Goal: Obtain resource: Obtain resource

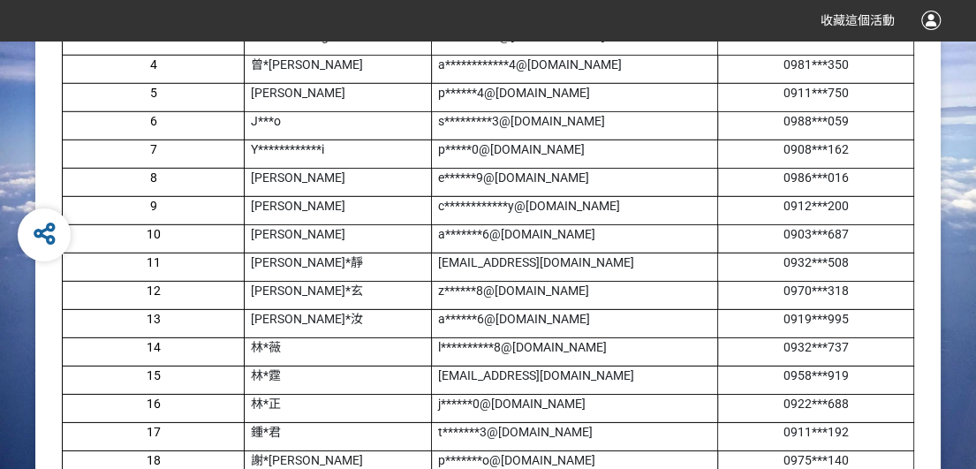
scroll to position [11083, 0]
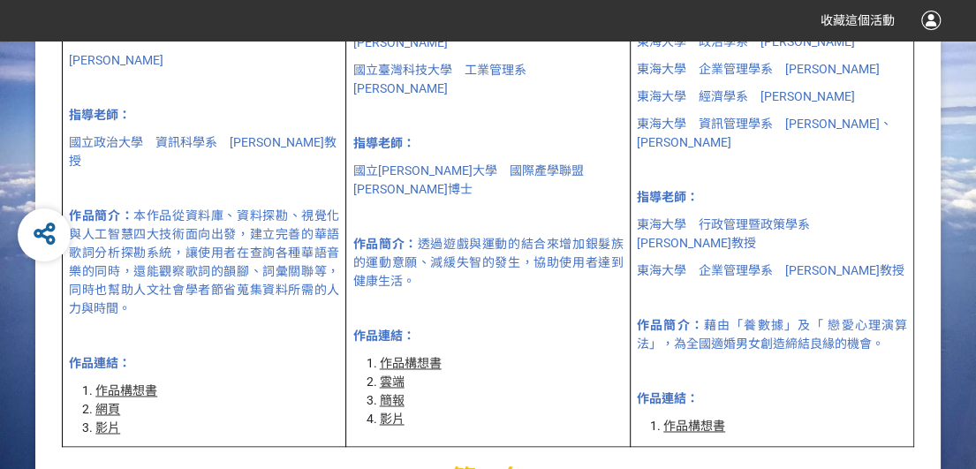
scroll to position [972, 0]
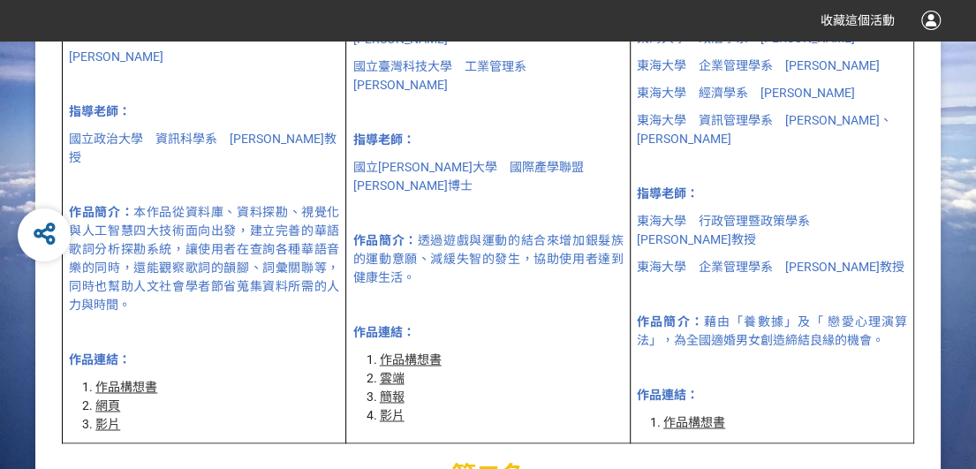
click at [180, 205] on span "作品簡介： 本作品從資料庫、資料探勘、視覺化與人工智慧四大技術面向出發，建立完善的華語歌詞分析探勘系統，讓使用者在查詢各種華語音樂的同時，還能觀察歌詞的韻腳、…" at bounding box center [204, 258] width 270 height 107
click at [131, 380] on link "作品構想書" at bounding box center [126, 387] width 62 height 14
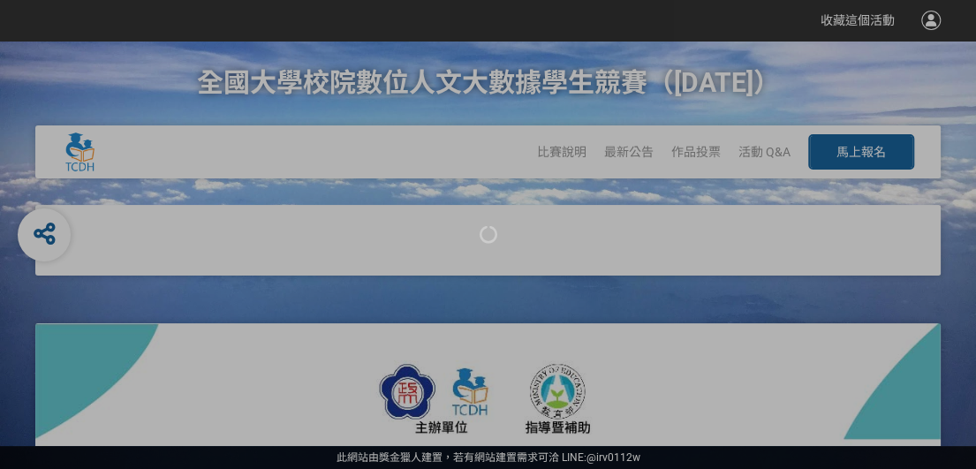
click at [120, 284] on div at bounding box center [488, 234] width 976 height 469
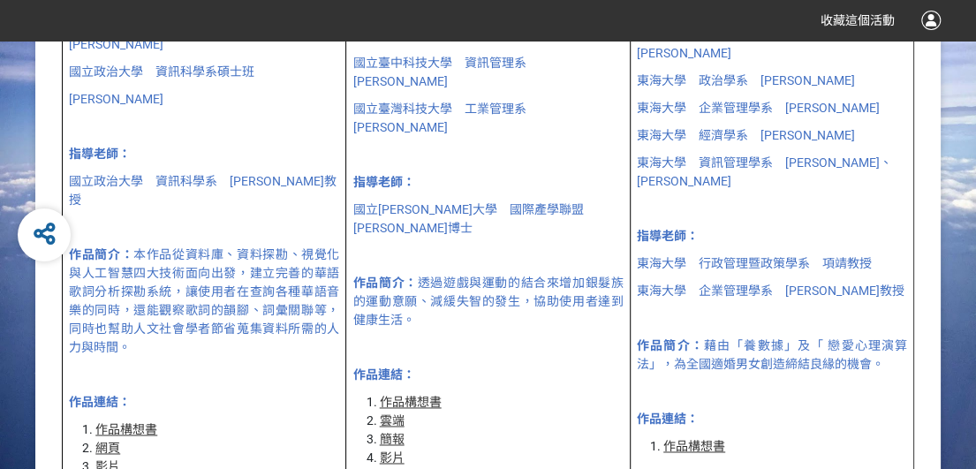
scroll to position [972, 0]
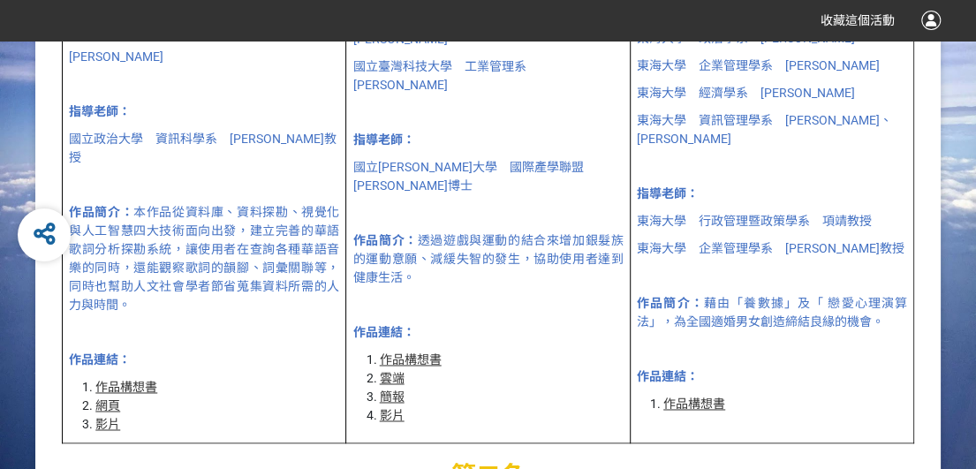
click at [394, 371] on link "雲端" at bounding box center [392, 378] width 25 height 14
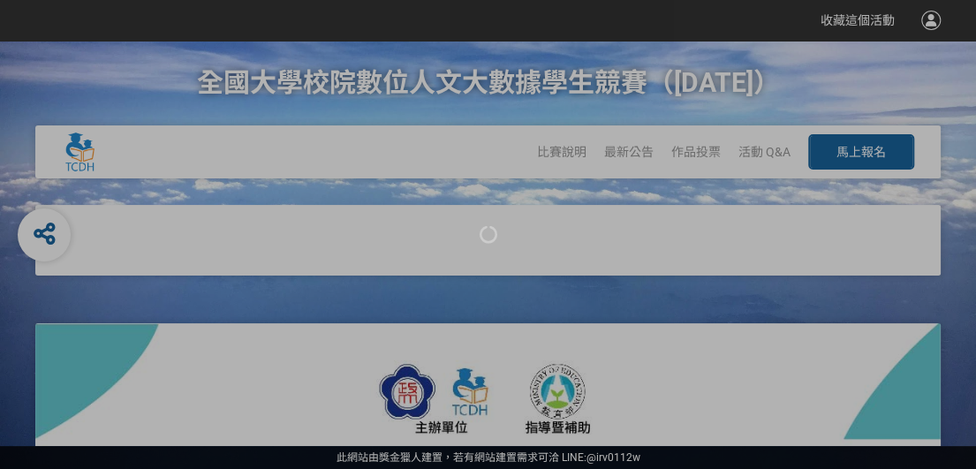
click at [806, 65] on div at bounding box center [488, 234] width 976 height 469
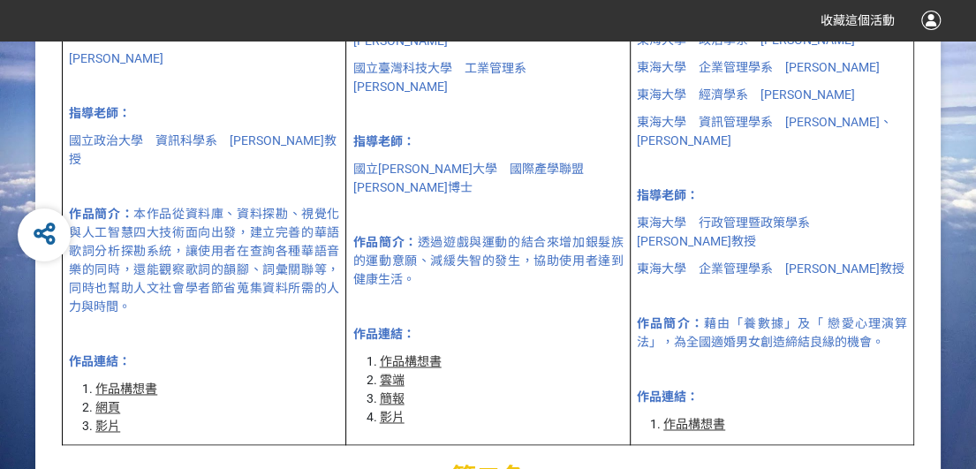
scroll to position [972, 0]
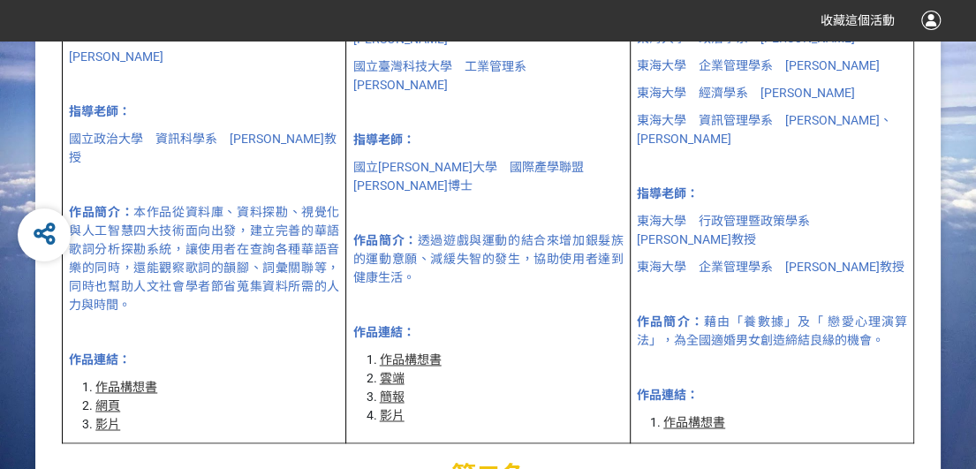
click at [102, 417] on link "影片" at bounding box center [107, 424] width 25 height 14
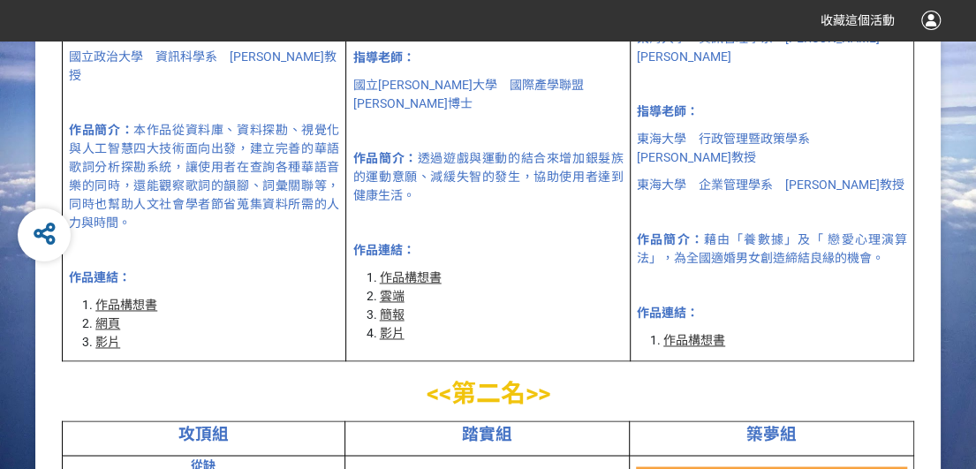
scroll to position [1060, 0]
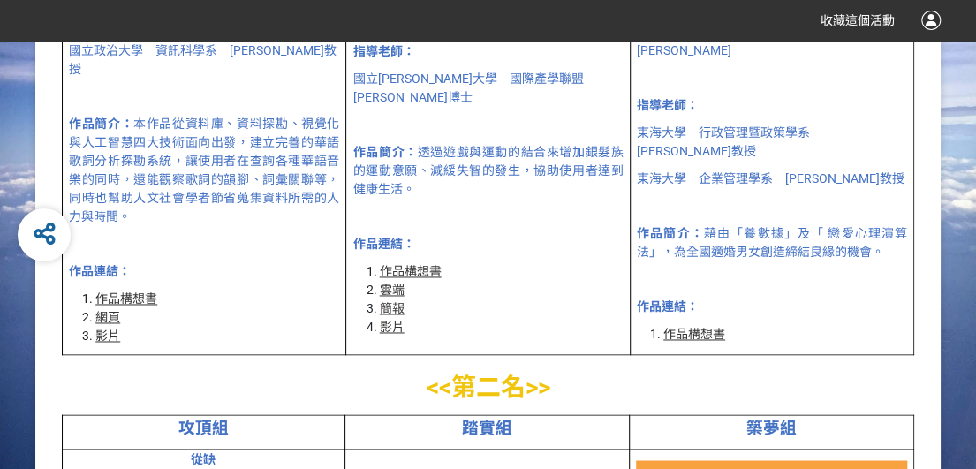
click at [105, 310] on link "網頁" at bounding box center [107, 317] width 25 height 14
click at [135, 308] on li "網頁" at bounding box center [217, 317] width 244 height 19
click at [111, 310] on link "網頁" at bounding box center [107, 317] width 25 height 14
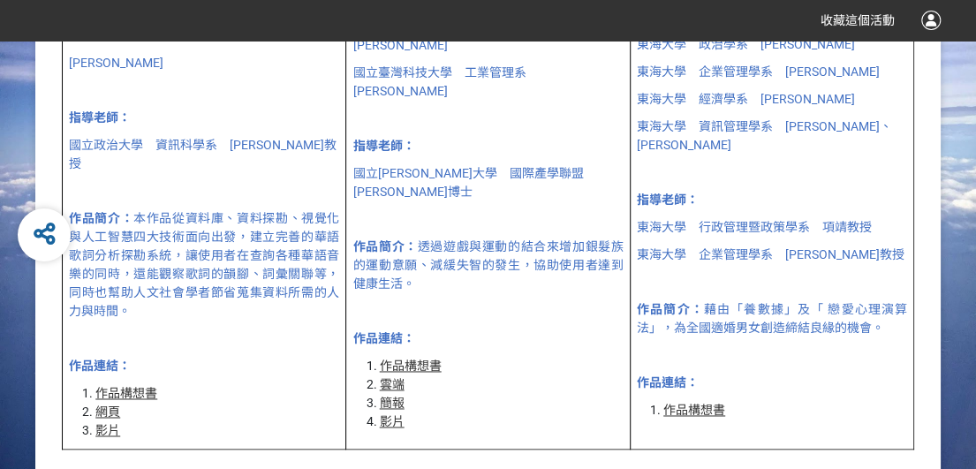
scroll to position [972, 0]
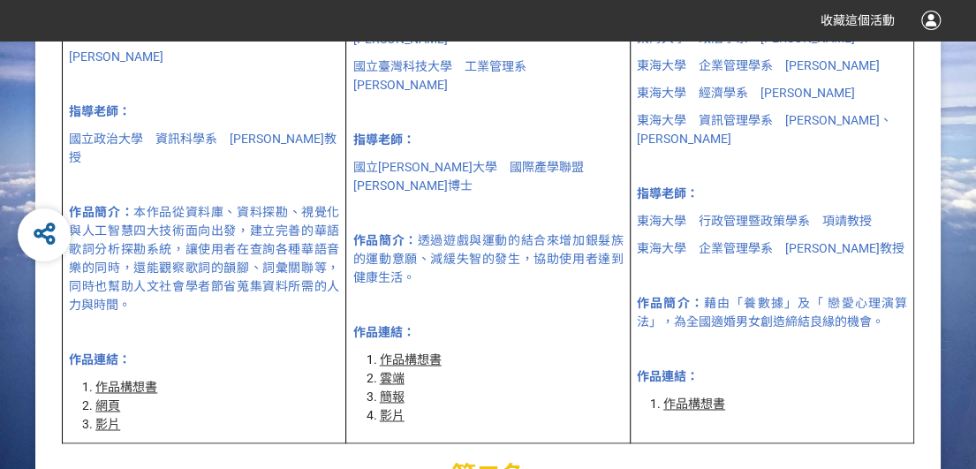
click at [134, 380] on link "作品構想書" at bounding box center [126, 387] width 62 height 14
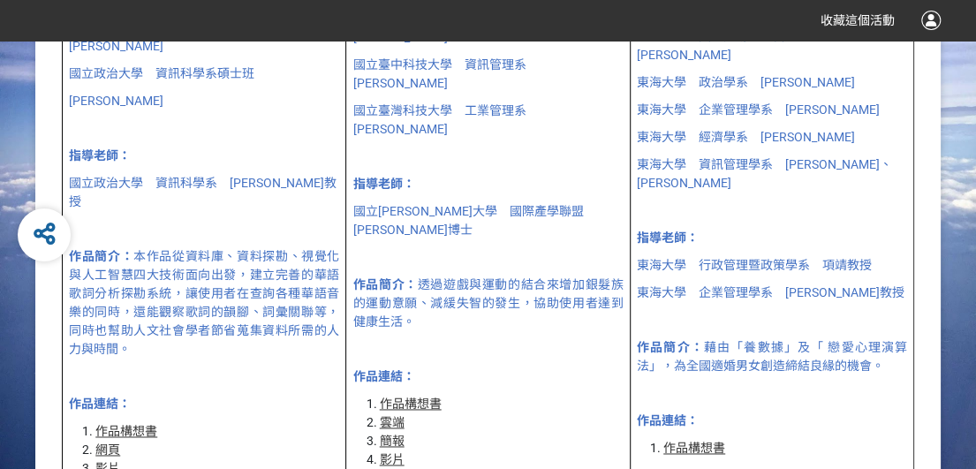
scroll to position [972, 0]
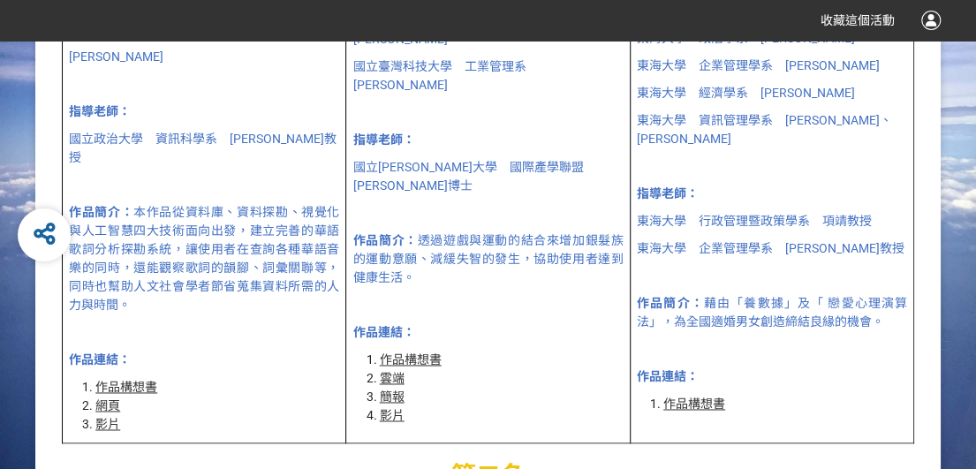
click at [430, 353] on link "作品構想書" at bounding box center [411, 360] width 62 height 14
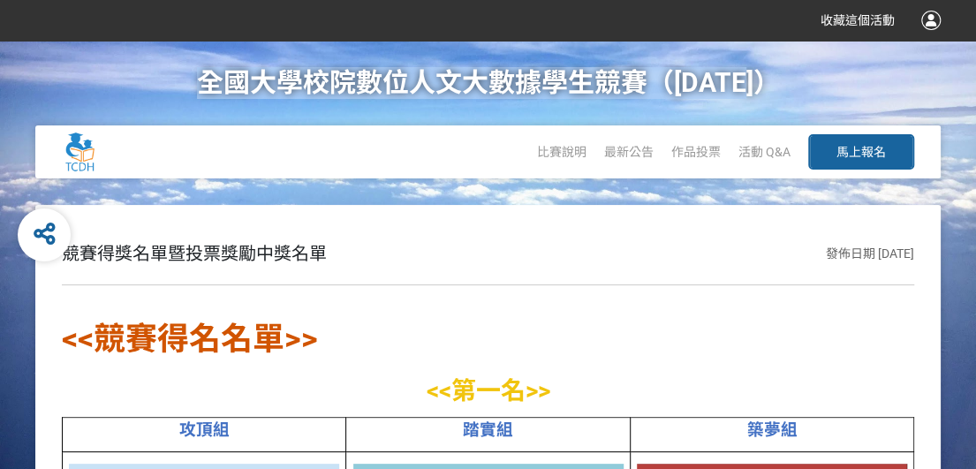
drag, startPoint x: 212, startPoint y: 80, endPoint x: 771, endPoint y: 84, distance: 558.5
click at [771, 84] on h1 "全國大學校院數位人文大數據學生競賽（[DATE]）" at bounding box center [488, 83] width 583 height 85
copy h1 "全國大學校院數位人文大數據學生競賽（[DATE]）"
